Goal: Information Seeking & Learning: Learn about a topic

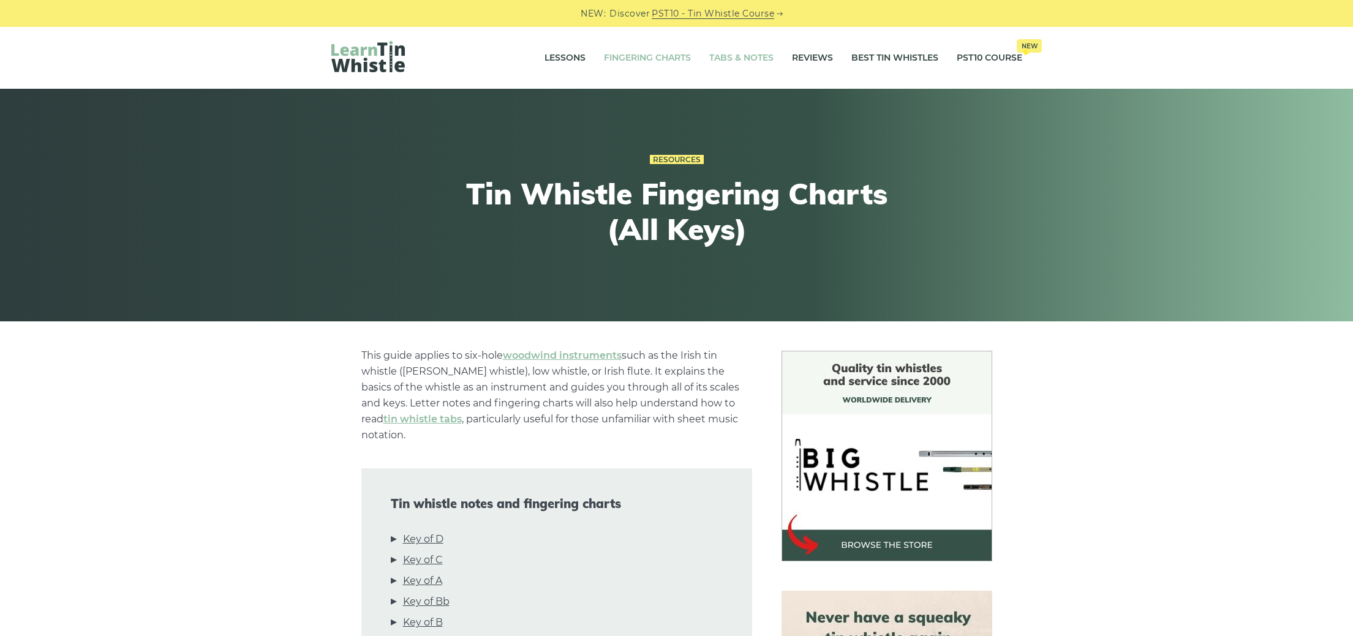
click at [754, 58] on link "Tabs & Notes" at bounding box center [741, 58] width 64 height 31
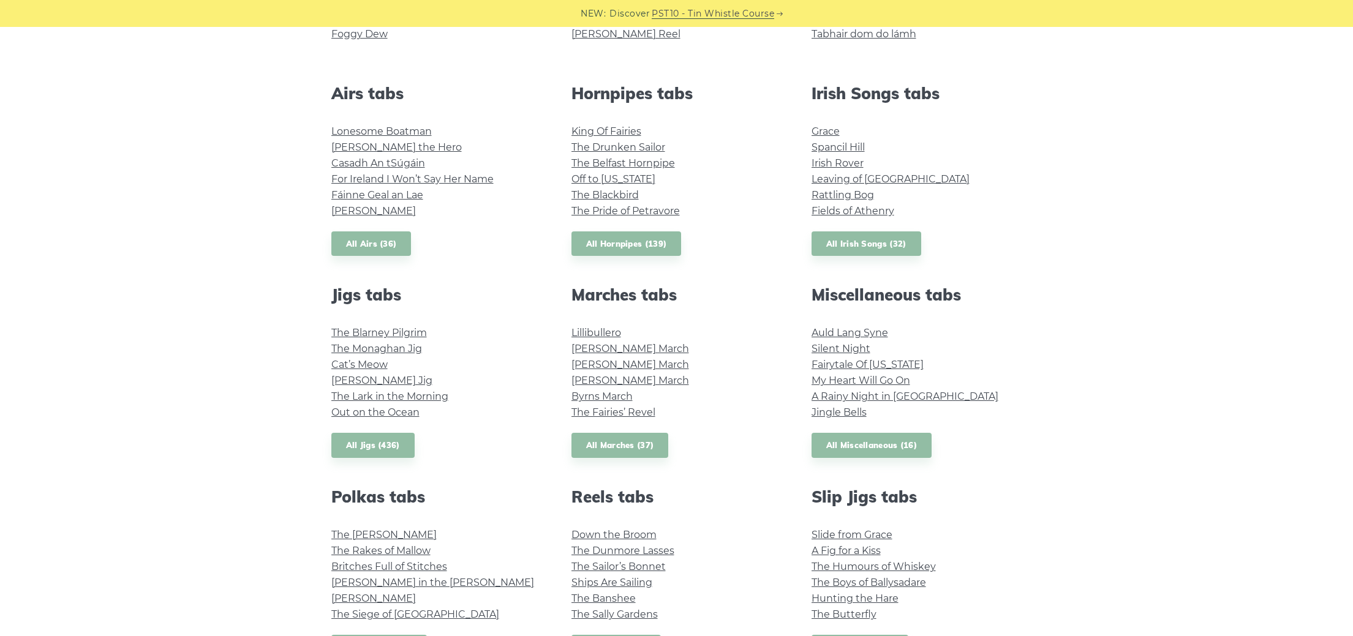
scroll to position [459, 0]
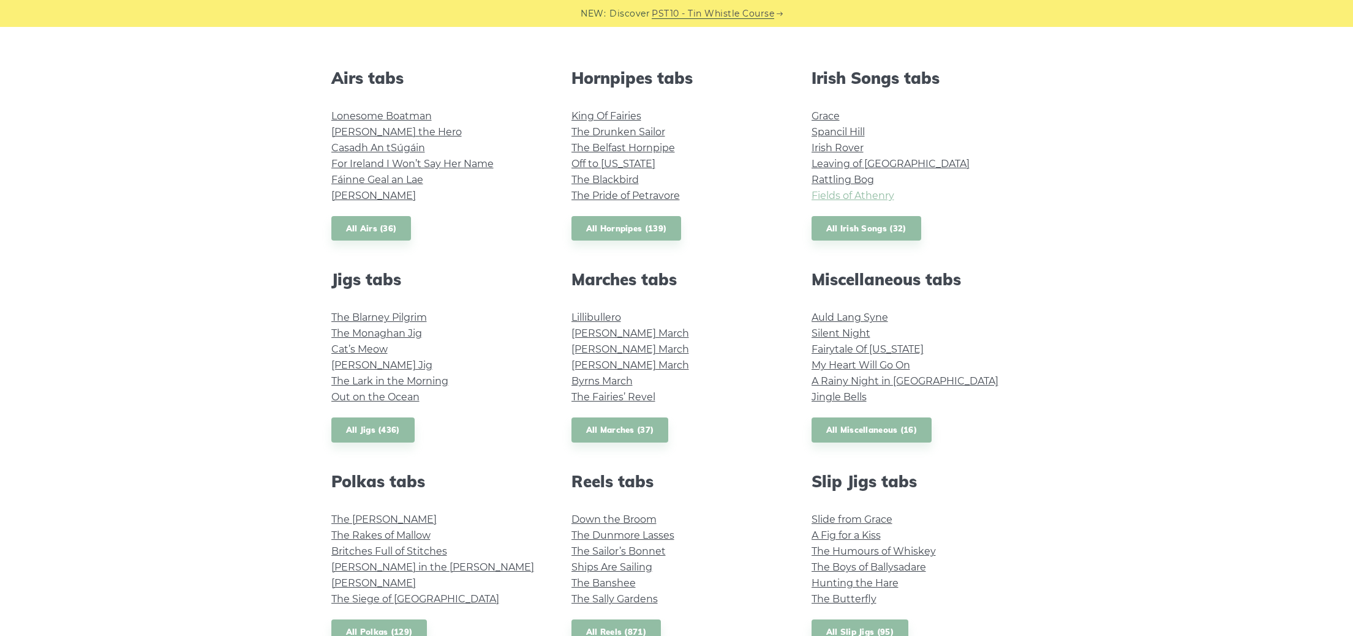
click at [877, 200] on link "Fields of Athenry" at bounding box center [852, 196] width 83 height 12
click at [891, 159] on link "Leaving of Liverpool" at bounding box center [890, 164] width 158 height 12
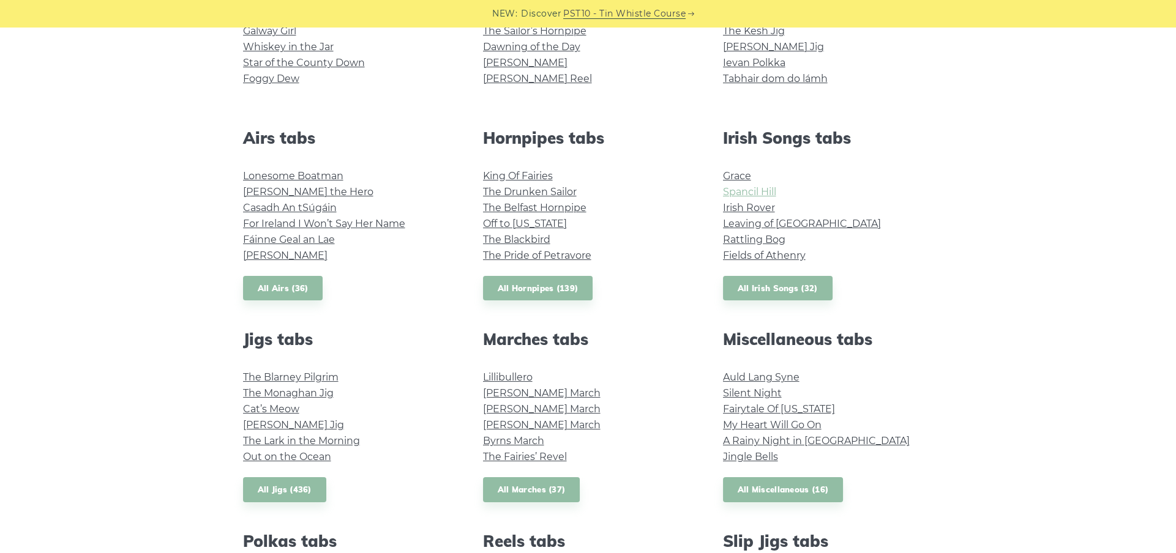
click at [756, 186] on link "Spancil Hill" at bounding box center [749, 192] width 53 height 12
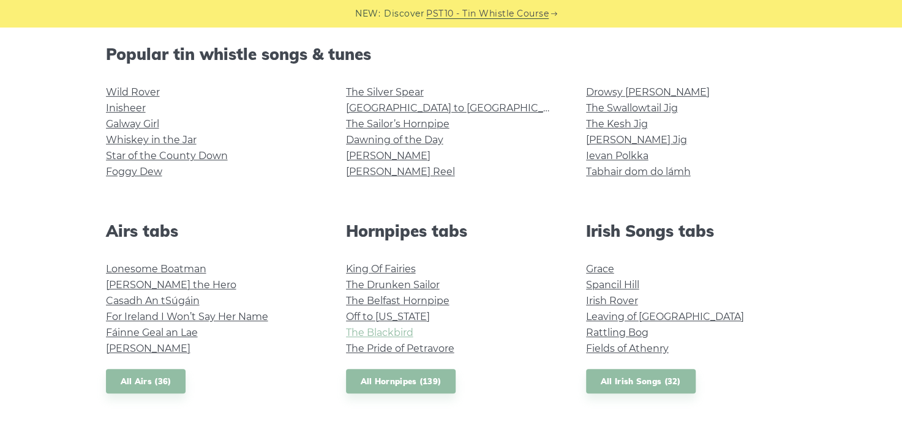
click at [397, 332] on link "The Blackbird" at bounding box center [379, 333] width 67 height 12
click at [663, 169] on link "Tabhair dom do lámh" at bounding box center [638, 172] width 105 height 12
click at [612, 89] on link "Drowsy [PERSON_NAME]" at bounding box center [648, 92] width 124 height 12
click at [133, 106] on link "Inisheer" at bounding box center [126, 108] width 40 height 12
click at [185, 154] on link "Star of the County Down" at bounding box center [167, 156] width 122 height 12
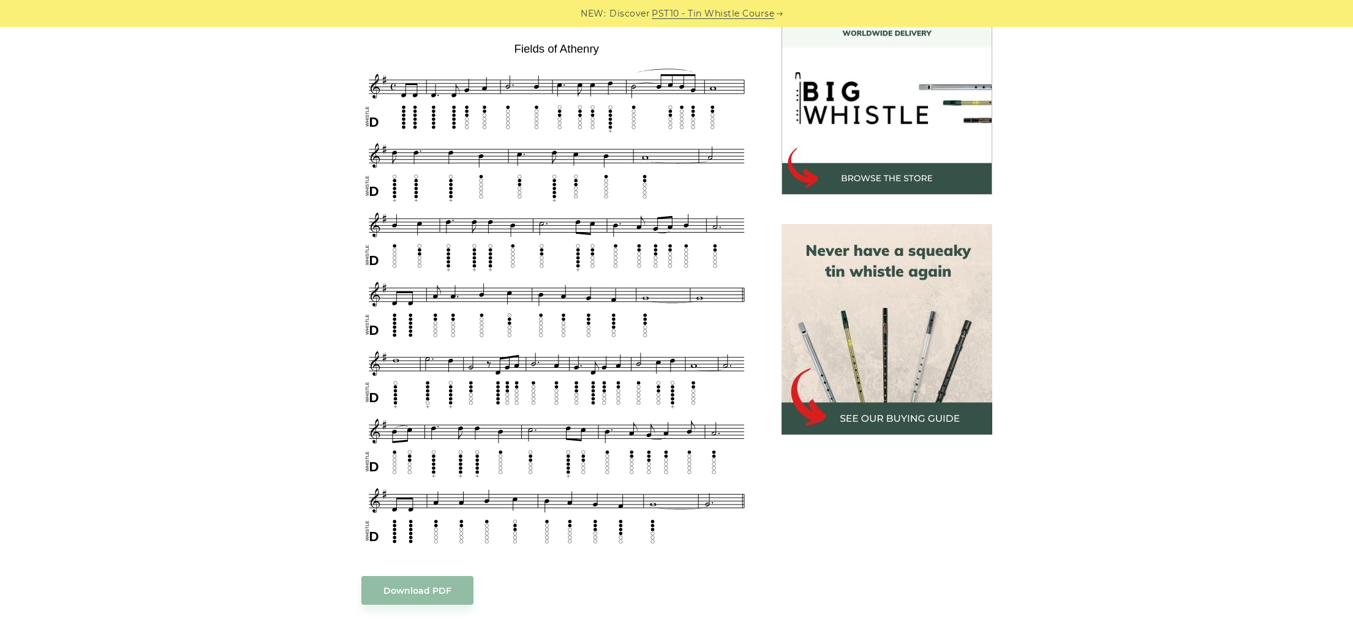
scroll to position [375, 0]
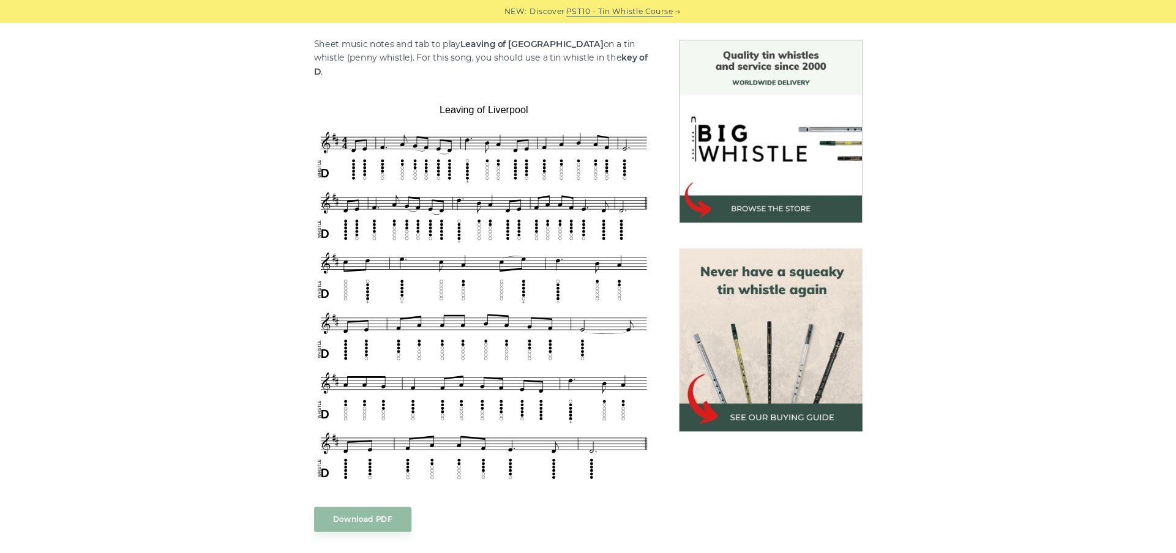
scroll to position [305, 0]
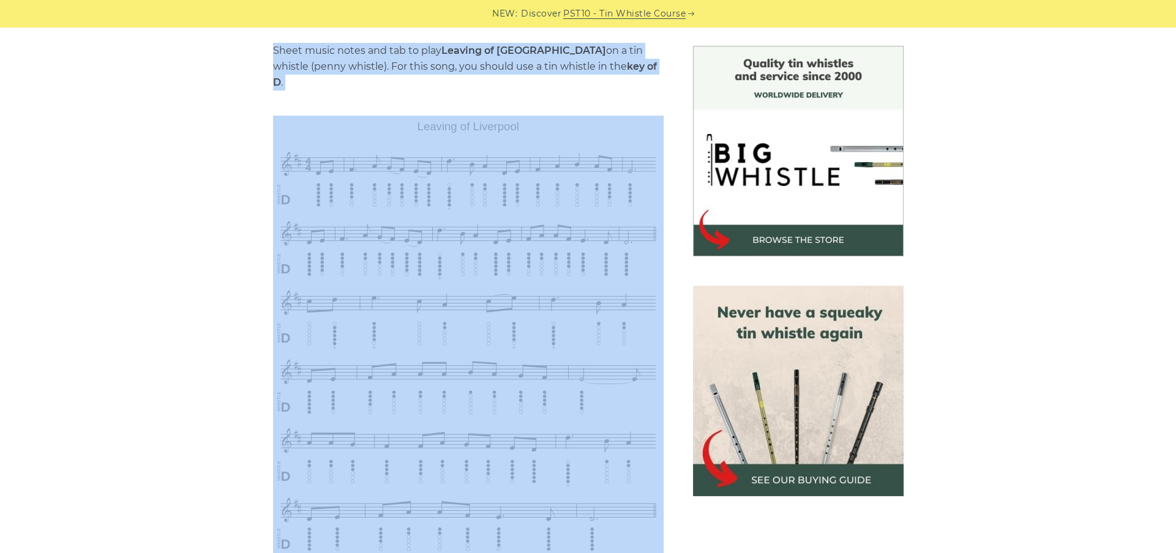
drag, startPoint x: 180, startPoint y: 118, endPoint x: 195, endPoint y: 39, distance: 80.5
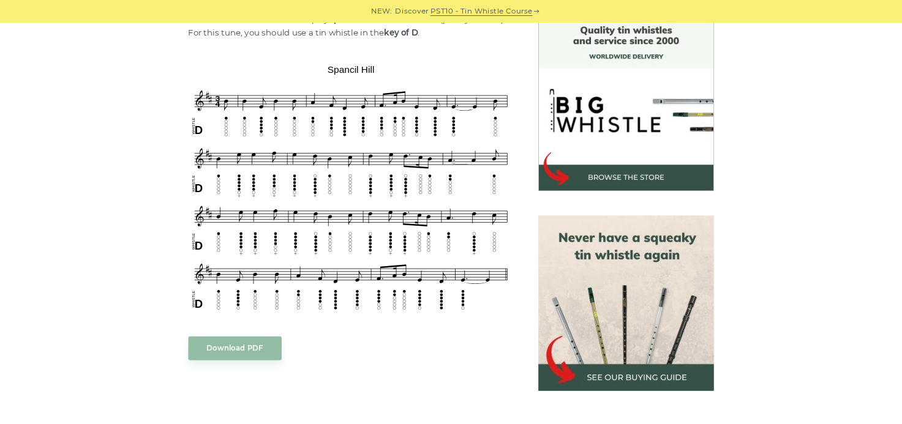
scroll to position [332, 0]
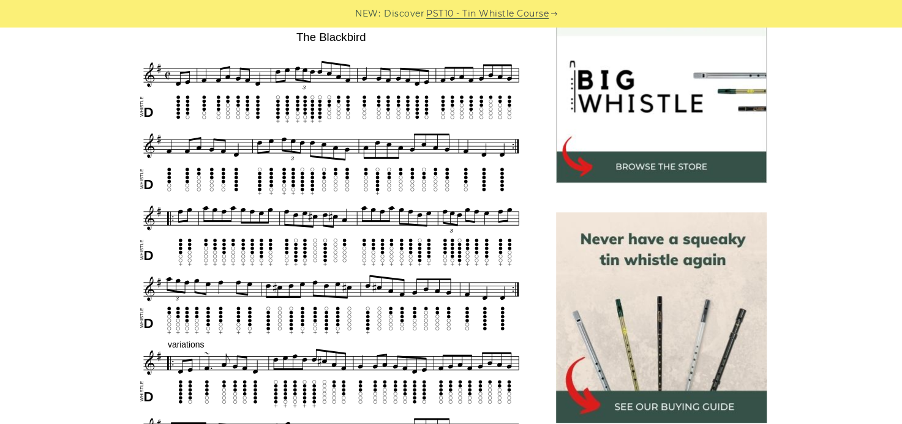
scroll to position [383, 0]
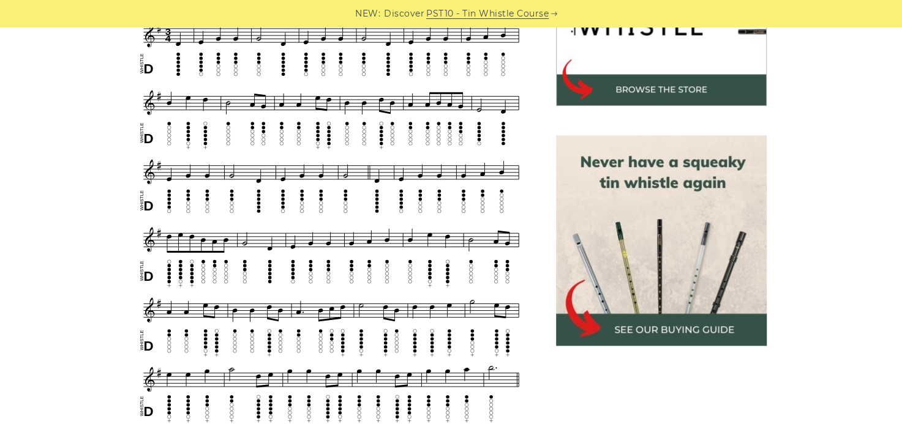
scroll to position [452, 0]
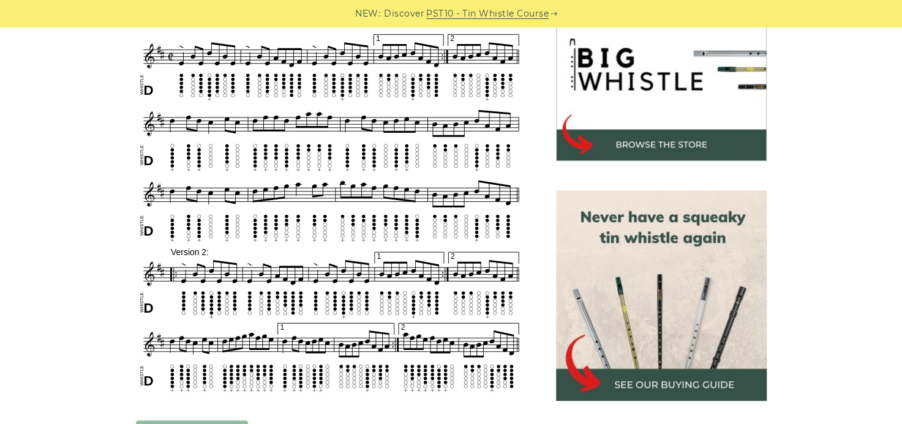
scroll to position [407, 0]
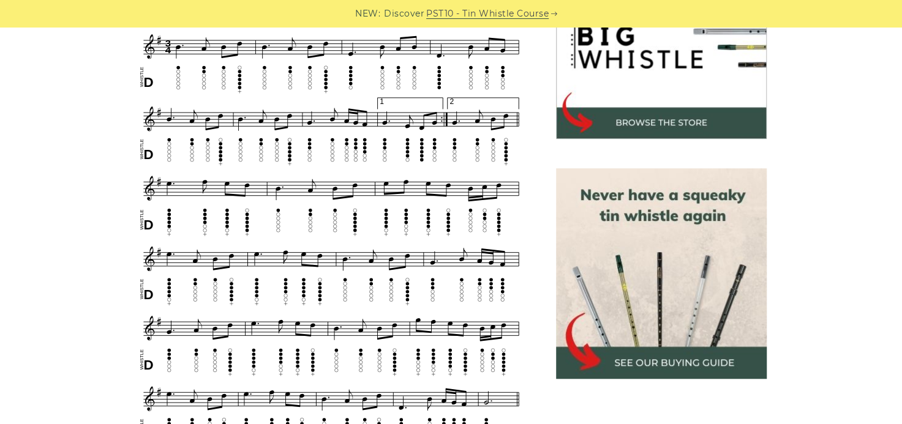
scroll to position [413, 0]
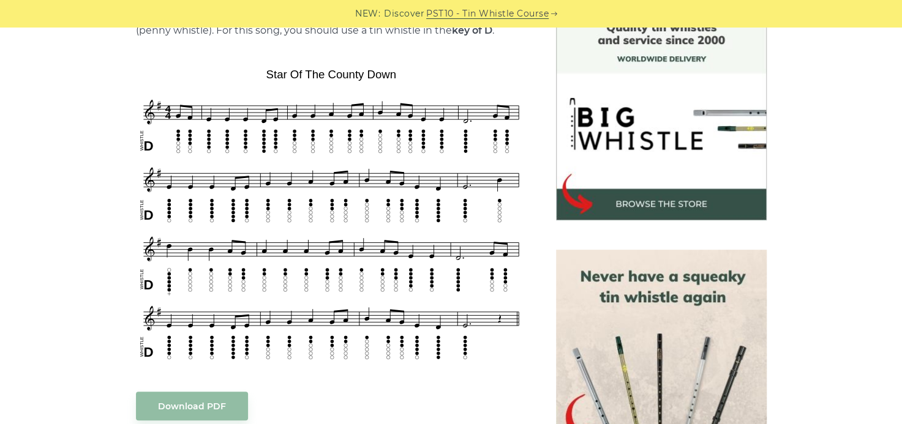
scroll to position [357, 0]
